Goal: Task Accomplishment & Management: Use online tool/utility

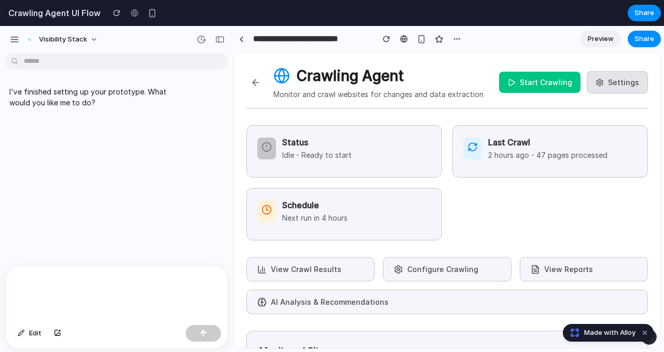
click at [519, 81] on button "Start Crawling" at bounding box center [539, 82] width 81 height 21
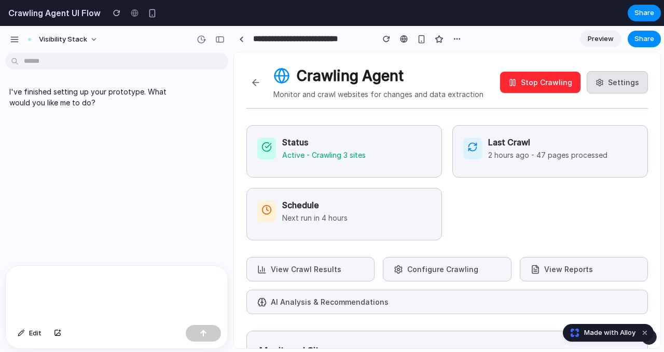
click at [531, 84] on button "Stop Crawling" at bounding box center [540, 82] width 80 height 21
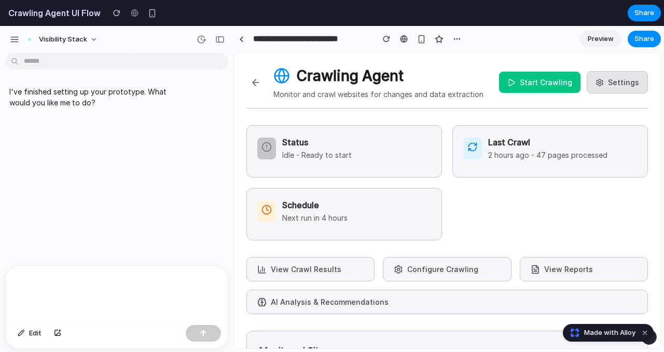
click at [359, 162] on div "Status Idle - Ready to start" at bounding box center [345, 151] width 196 height 52
click at [525, 160] on p "2 hours ago - 47 pages processed" at bounding box center [547, 154] width 119 height 11
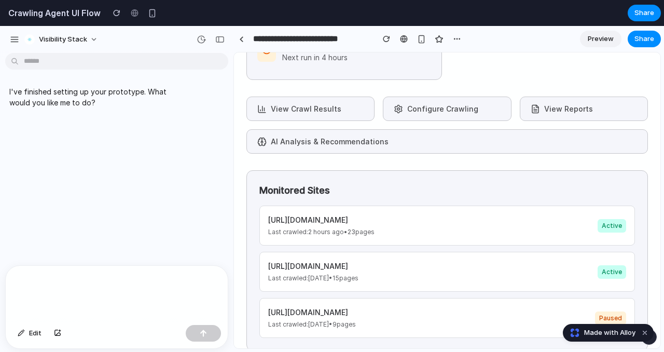
scroll to position [176, 0]
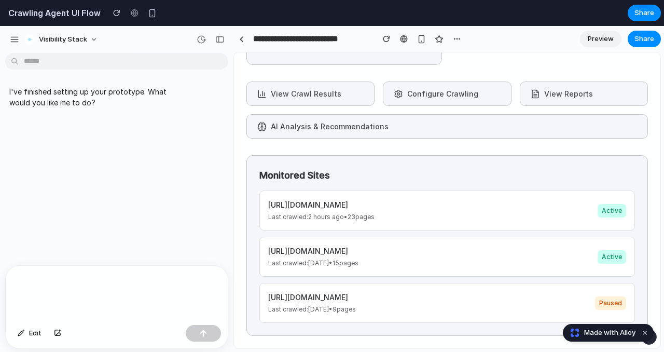
click at [335, 249] on h4 "[URL][DOMAIN_NAME]" at bounding box center [313, 251] width 90 height 11
click at [112, 280] on p at bounding box center [116, 281] width 203 height 12
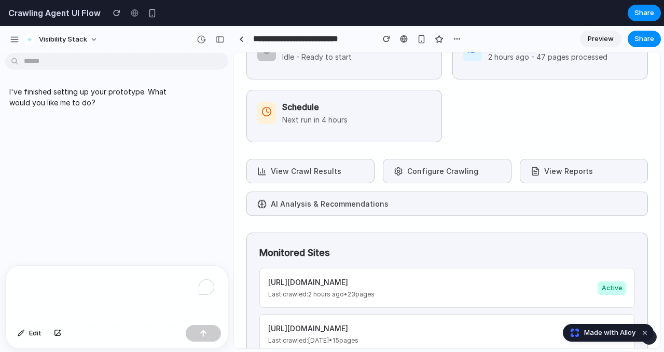
scroll to position [0, 0]
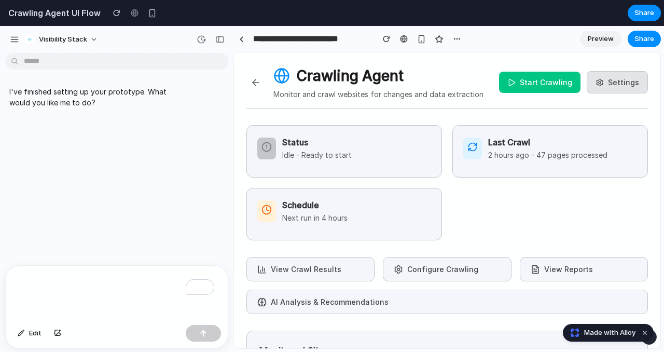
click at [362, 143] on div "Status Idle - Ready to start" at bounding box center [344, 148] width 174 height 24
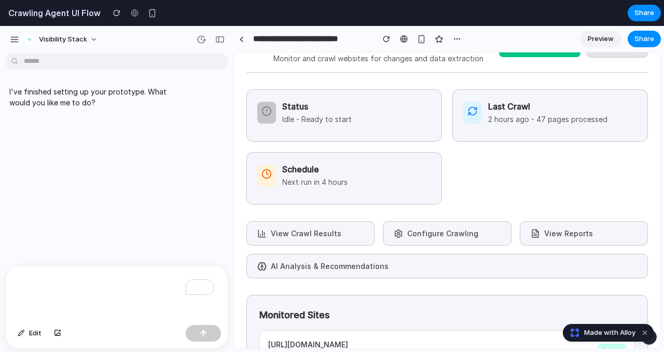
scroll to position [37, 0]
click at [391, 189] on div "Schedule Next run in 4 hours" at bounding box center [345, 177] width 196 height 52
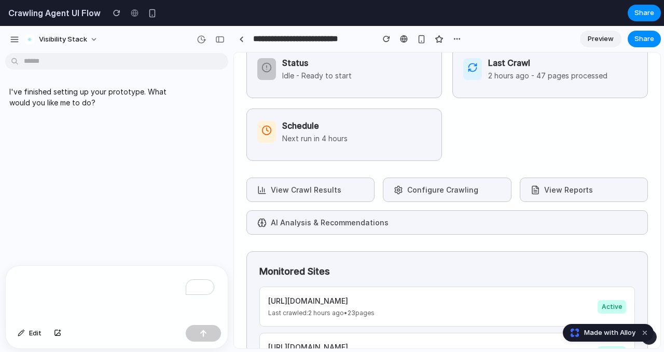
scroll to position [80, 0]
click at [561, 192] on button "View Reports" at bounding box center [584, 188] width 128 height 24
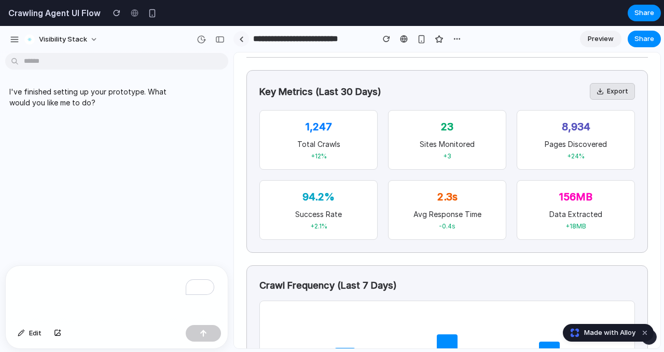
click at [241, 40] on div at bounding box center [241, 39] width 5 height 6
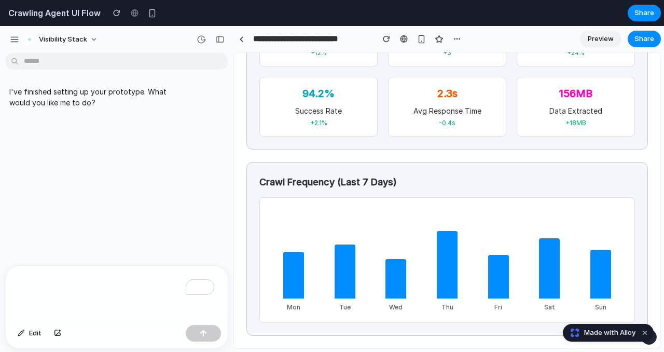
scroll to position [0, 0]
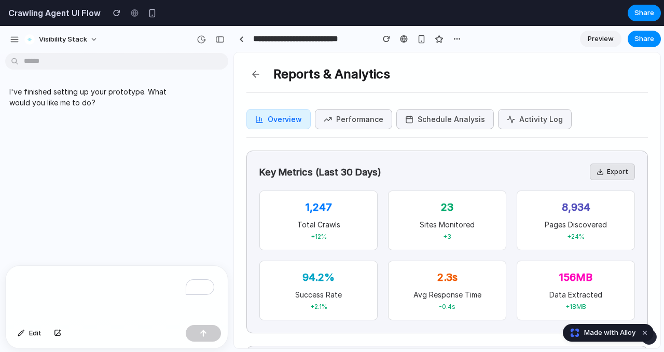
click at [253, 73] on button at bounding box center [256, 74] width 19 height 19
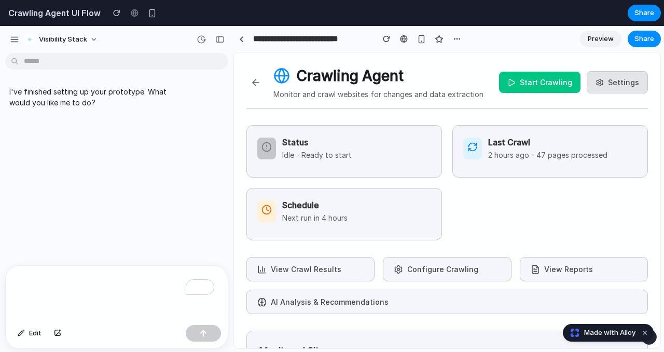
click at [257, 83] on button at bounding box center [256, 82] width 19 height 19
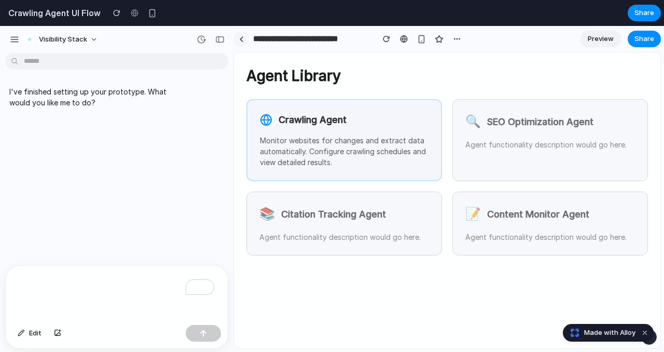
click at [238, 39] on link at bounding box center [242, 39] width 16 height 16
